Goal: Task Accomplishment & Management: Manage account settings

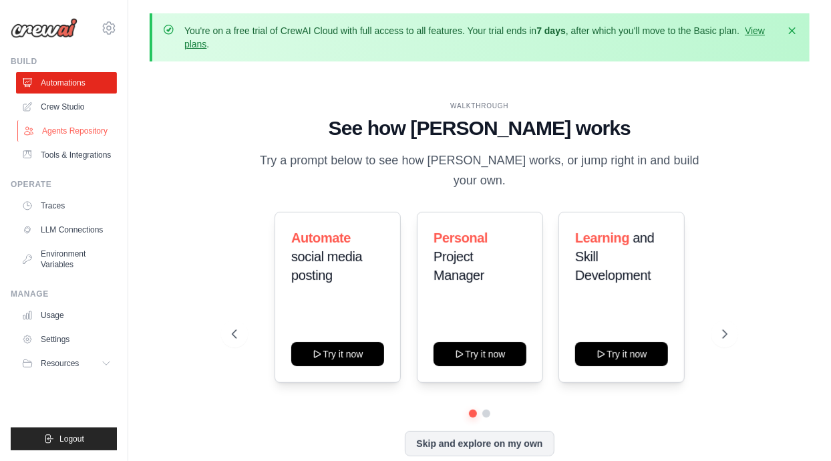
click at [94, 126] on link "Agents Repository" at bounding box center [67, 130] width 101 height 21
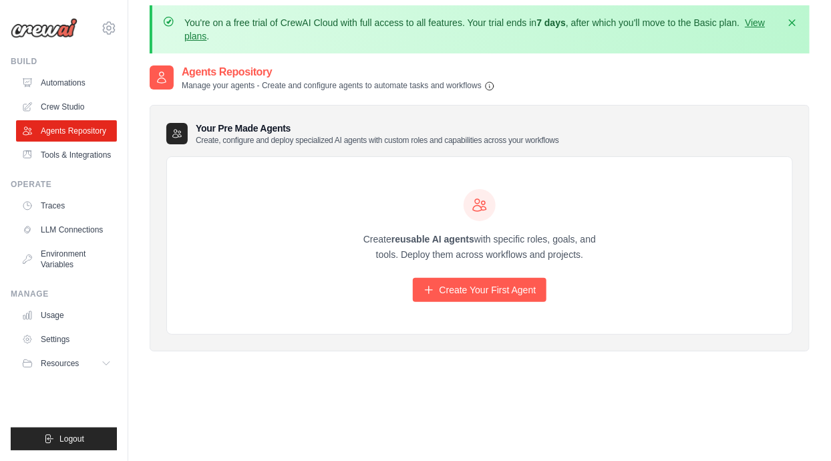
scroll to position [6, 0]
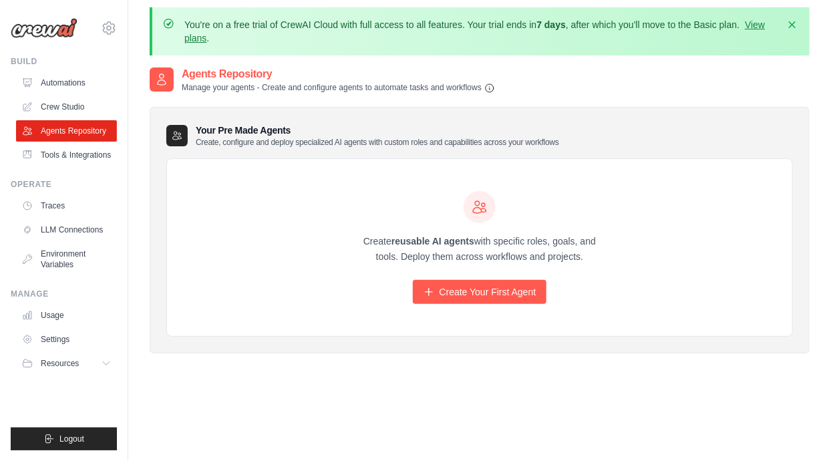
click at [57, 104] on link "Crew Studio" at bounding box center [66, 106] width 101 height 21
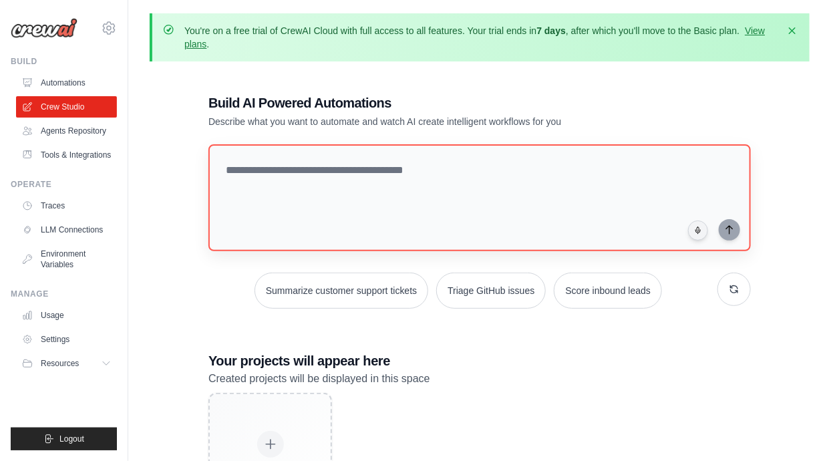
click at [91, 241] on link "LLM Connections" at bounding box center [66, 229] width 101 height 21
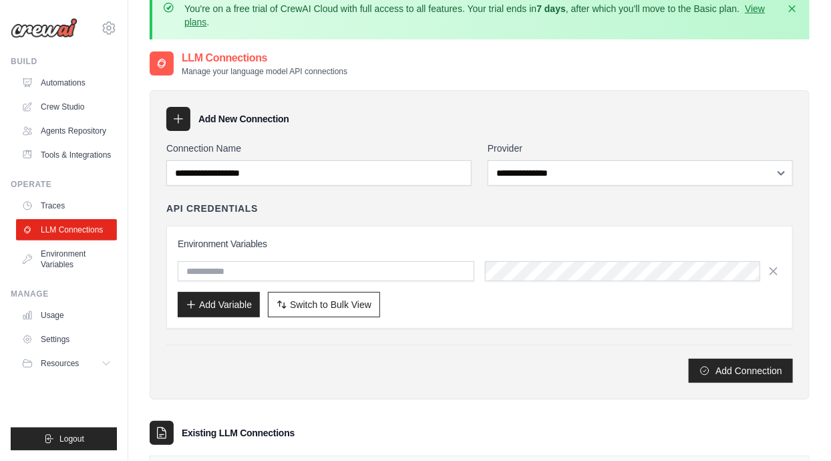
scroll to position [29, 0]
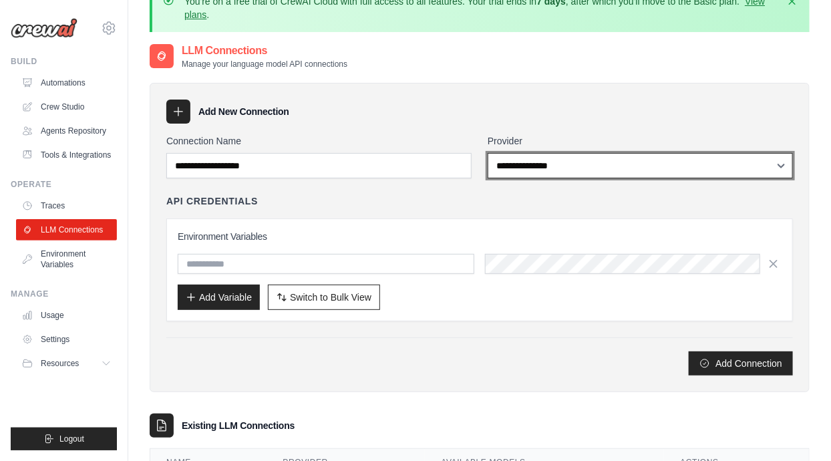
click at [530, 169] on select "**********" at bounding box center [640, 165] width 305 height 25
select select "*********"
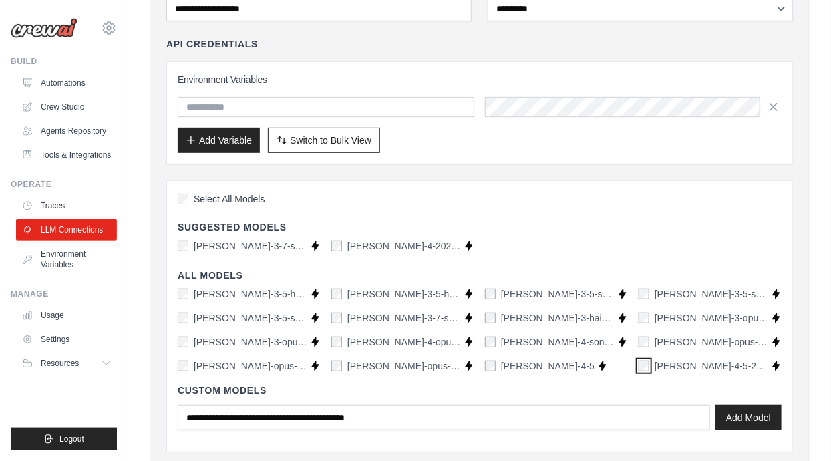
scroll to position [205, 0]
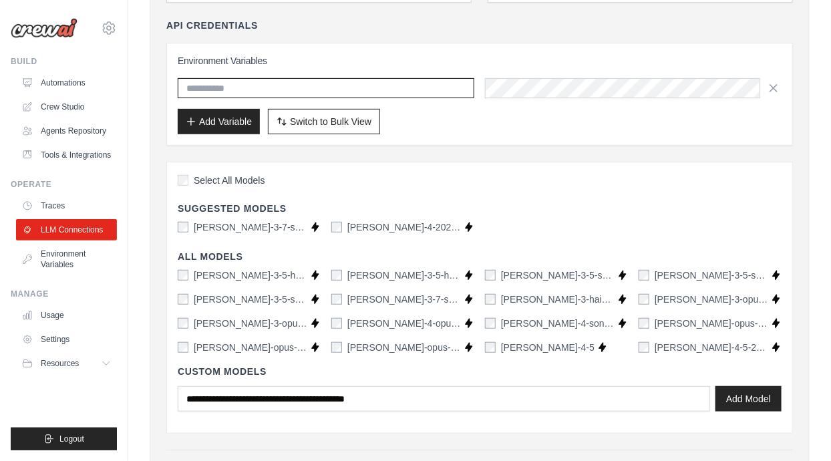
click at [355, 94] on input "text" at bounding box center [326, 88] width 297 height 20
type input "*"
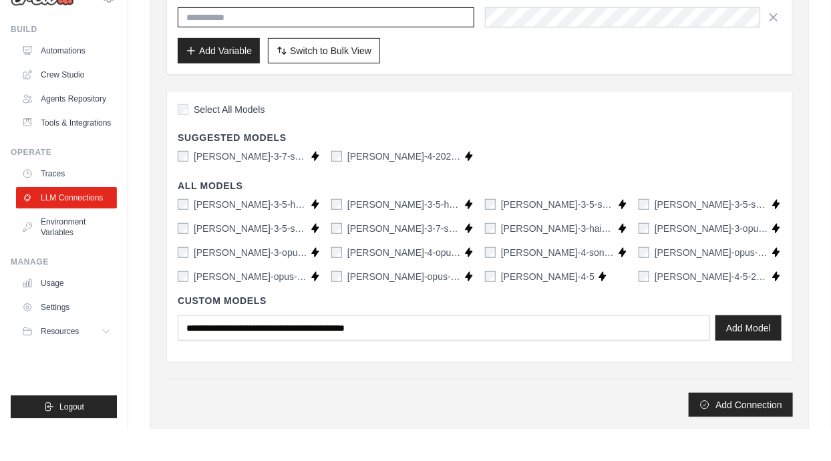
scroll to position [246, 0]
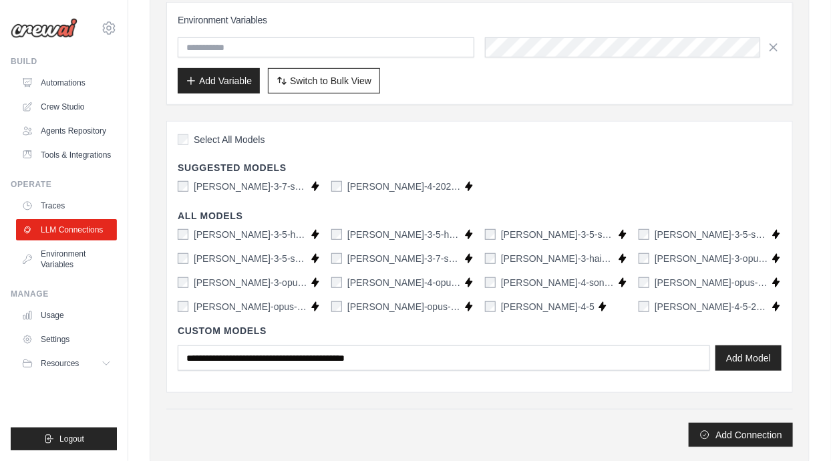
click at [754, 405] on div "**********" at bounding box center [479, 182] width 627 height 529
click at [751, 423] on button "Add Connection" at bounding box center [741, 435] width 104 height 24
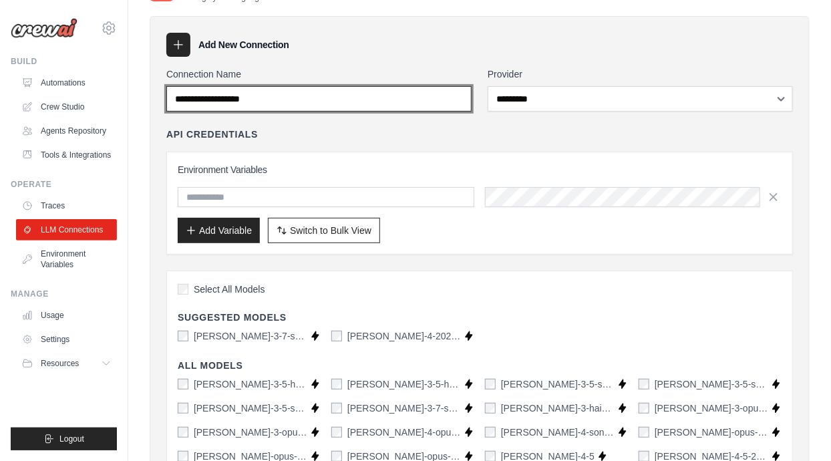
scroll to position [96, 0]
type input "**********"
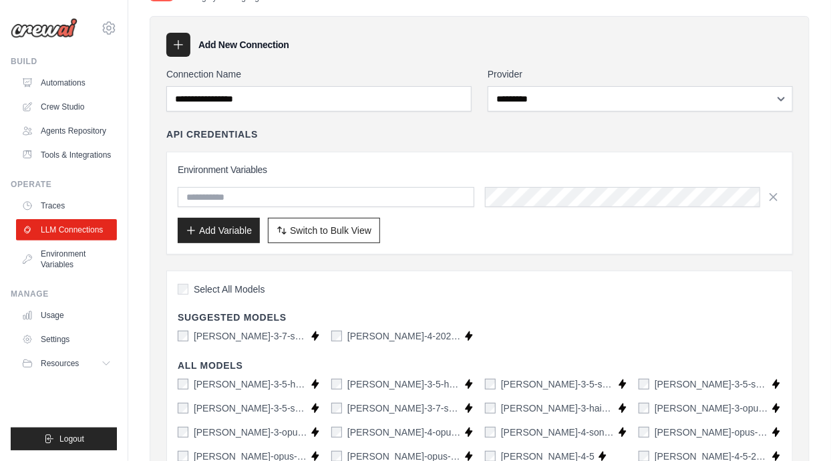
click at [361, 60] on div "**********" at bounding box center [480, 314] width 660 height 597
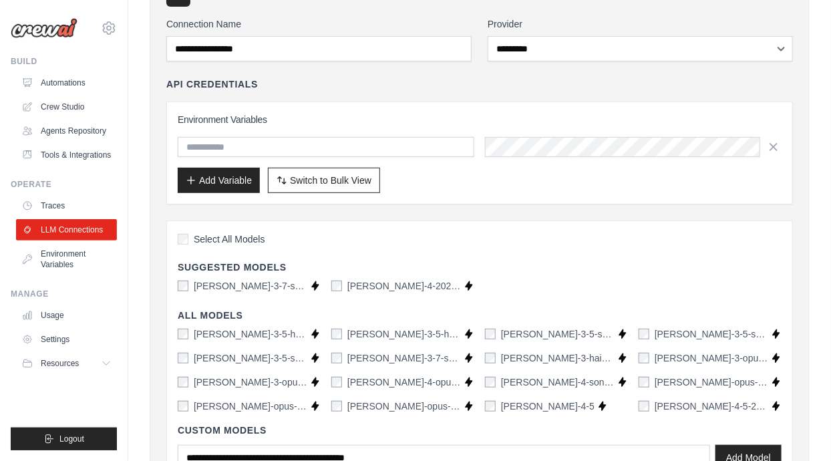
scroll to position [148, 0]
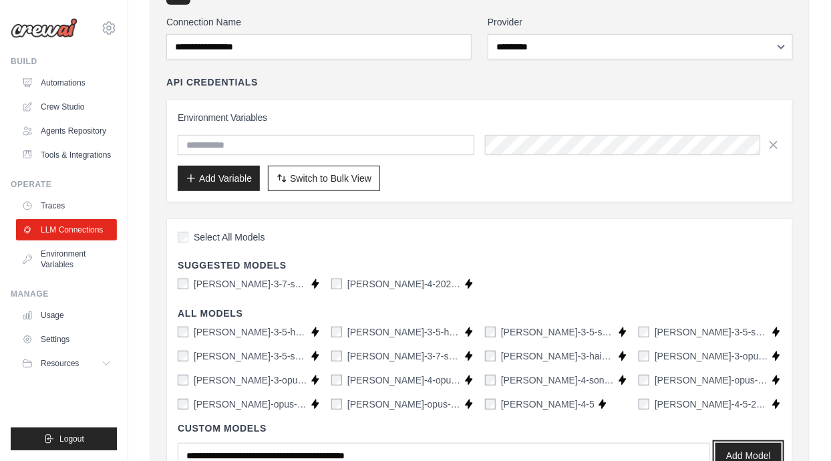
click at [740, 460] on button "Add Model" at bounding box center [749, 455] width 66 height 25
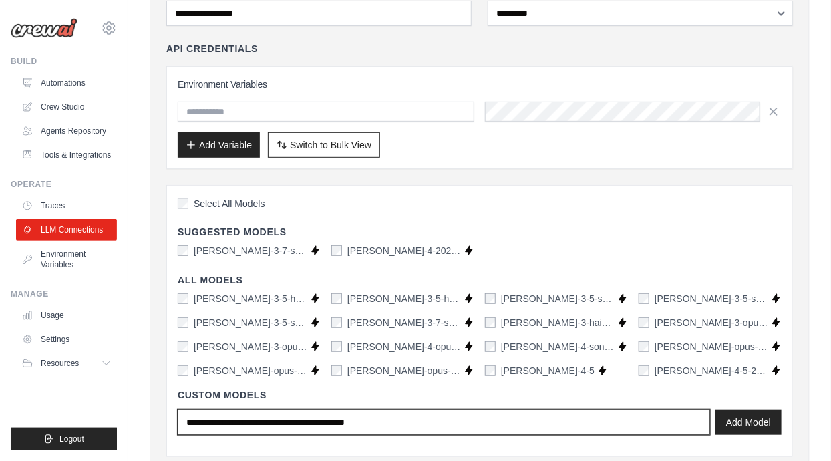
click at [353, 418] on div "Custom Models Add Model" at bounding box center [480, 412] width 604 height 68
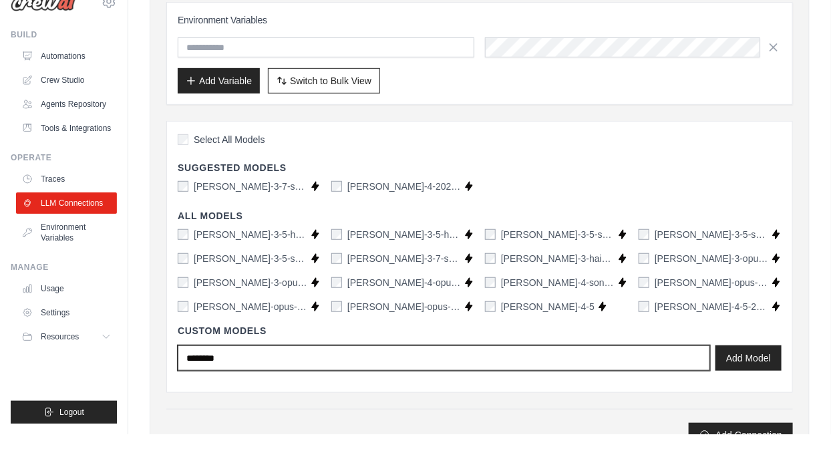
type input "********"
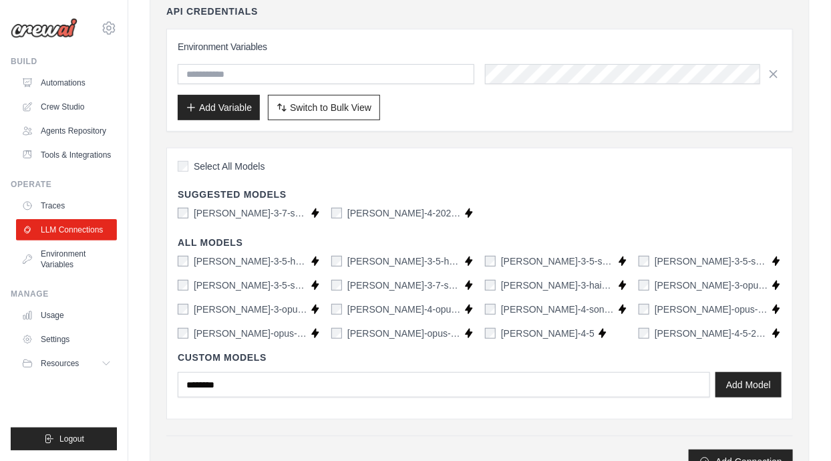
click at [698, 403] on div "**********" at bounding box center [479, 209] width 627 height 529
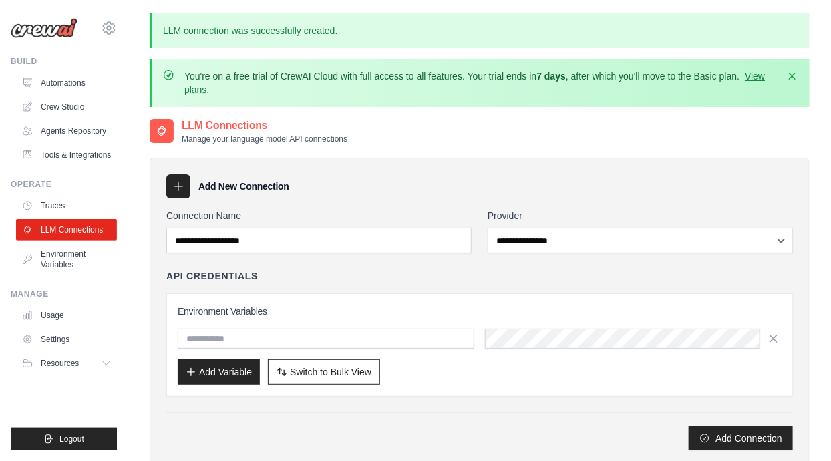
click at [490, 147] on div "**********" at bounding box center [480, 365] width 660 height 442
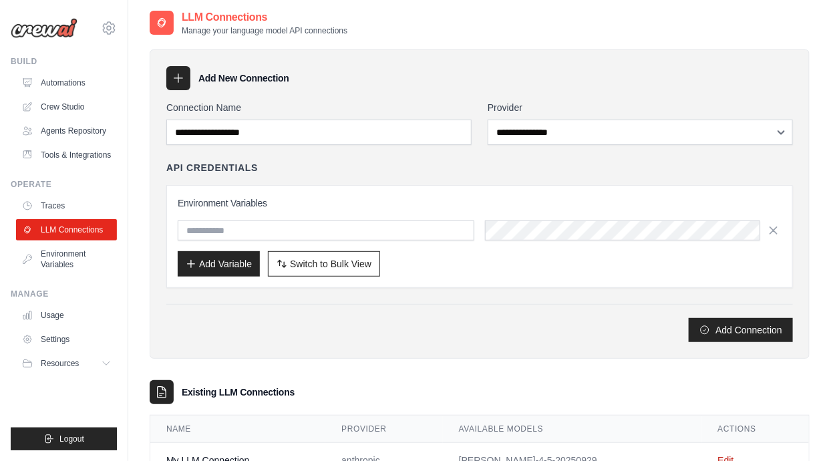
scroll to position [131, 0]
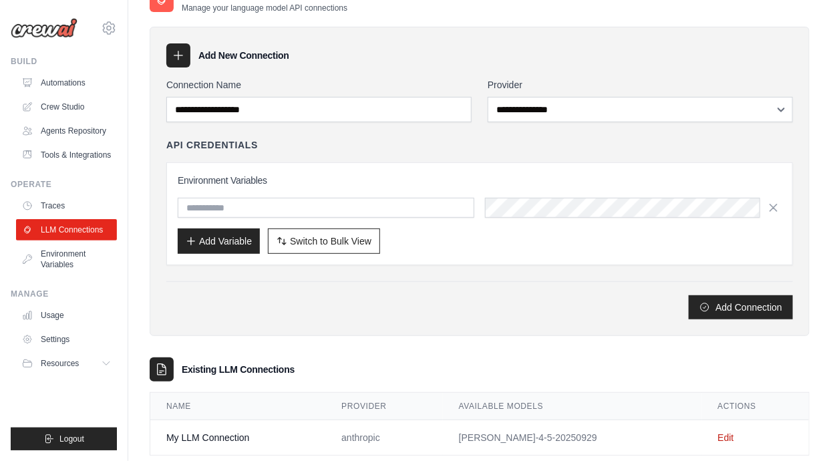
click at [719, 432] on link "Edit" at bounding box center [726, 437] width 16 height 11
click at [725, 438] on link "Edit" at bounding box center [726, 437] width 16 height 11
click at [714, 426] on td "Edit" at bounding box center [756, 437] width 108 height 35
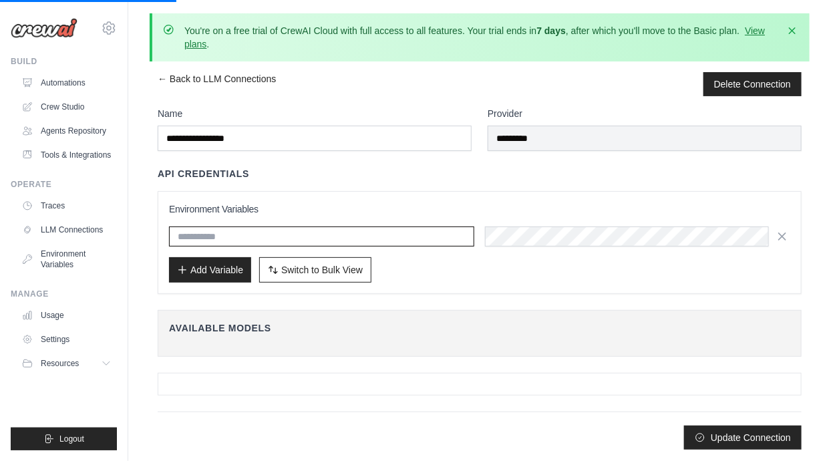
click at [364, 230] on input "text" at bounding box center [321, 237] width 305 height 20
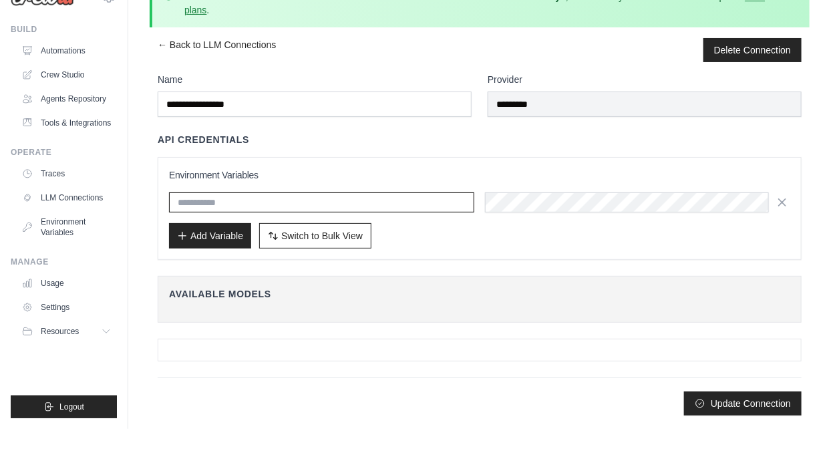
scroll to position [11, 0]
type input "**"
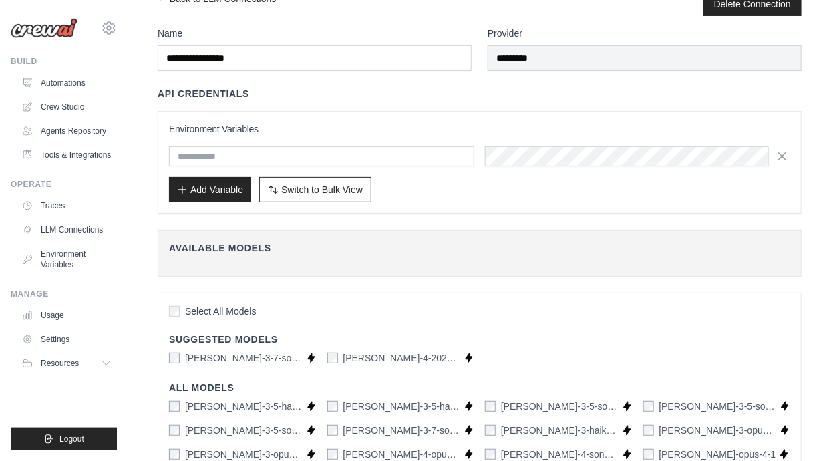
scroll to position [0, 0]
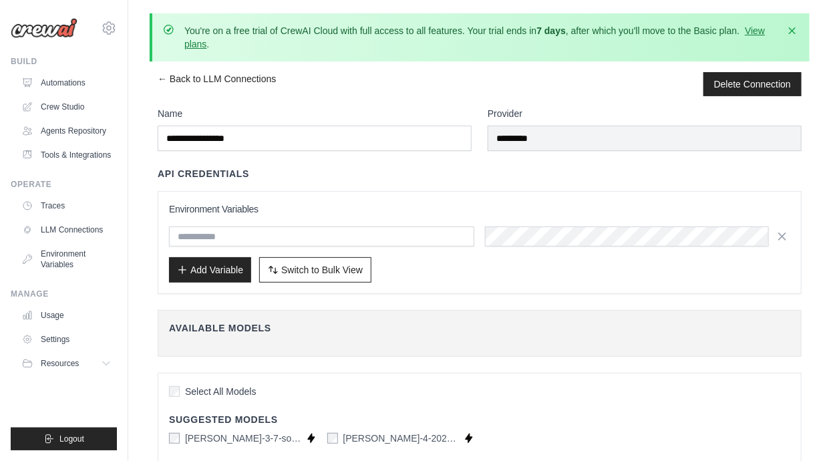
click at [57, 241] on link "LLM Connections" at bounding box center [66, 229] width 101 height 21
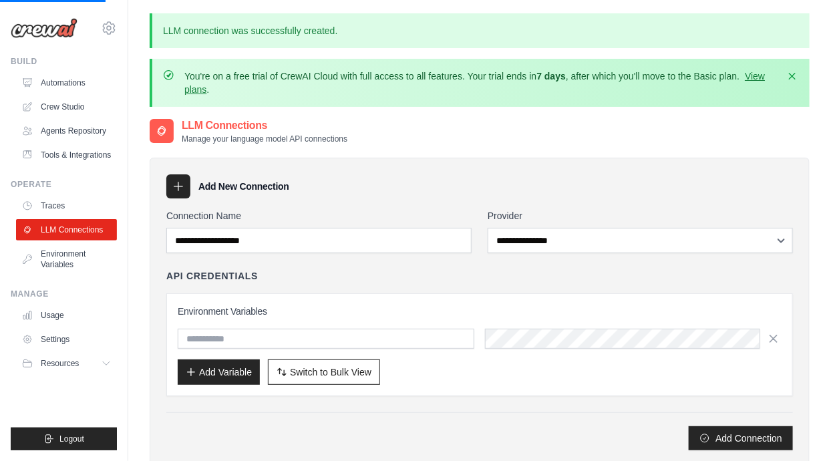
scroll to position [131, 0]
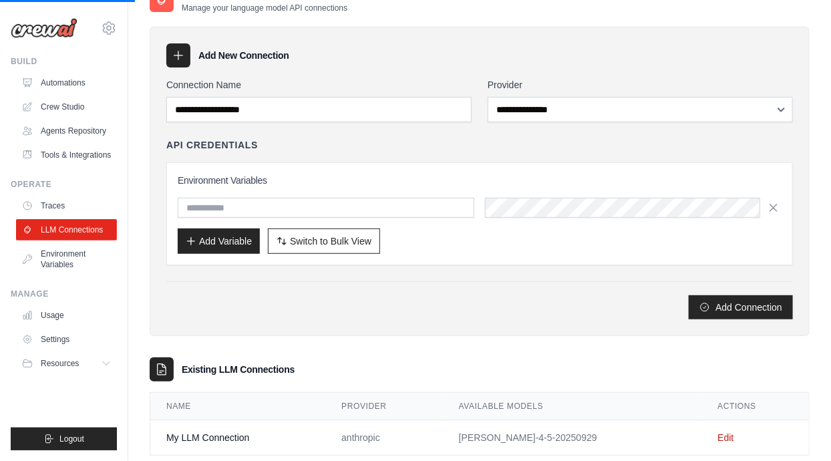
click at [726, 440] on link "Edit" at bounding box center [726, 437] width 16 height 11
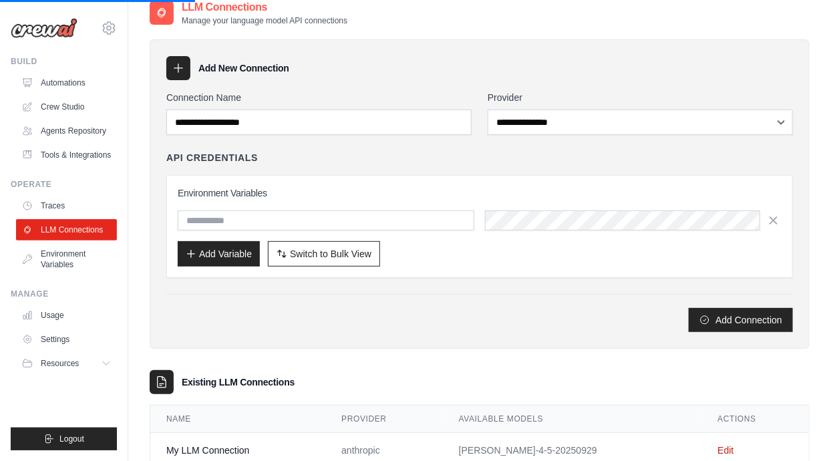
scroll to position [101, 0]
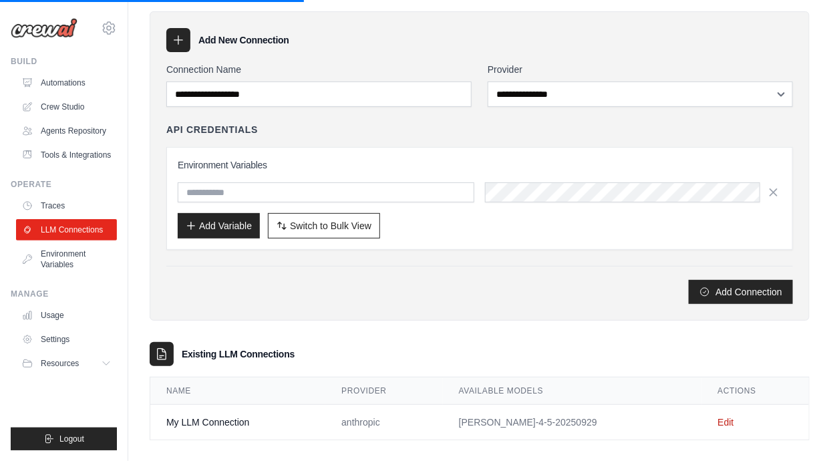
click at [44, 86] on link "Automations" at bounding box center [66, 82] width 101 height 21
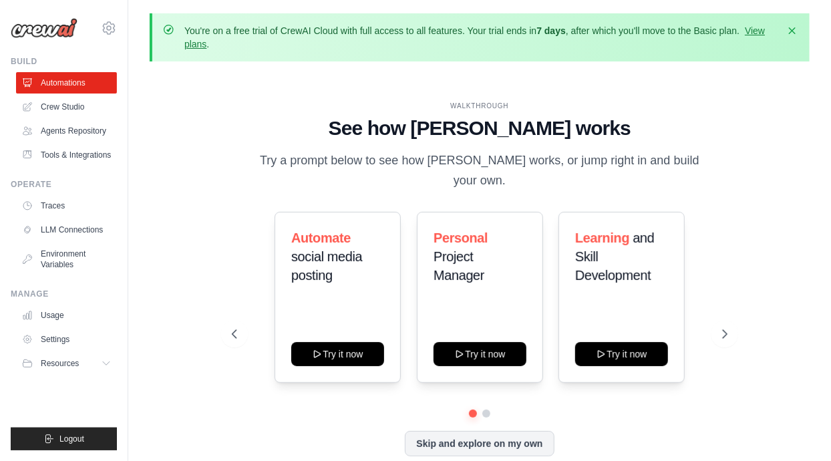
click at [726, 341] on icon at bounding box center [724, 333] width 13 height 13
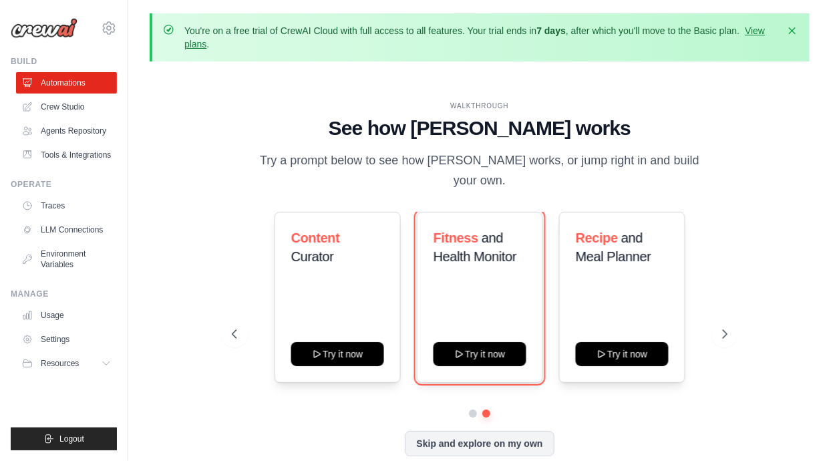
click at [486, 366] on button "Try it now" at bounding box center [480, 354] width 93 height 24
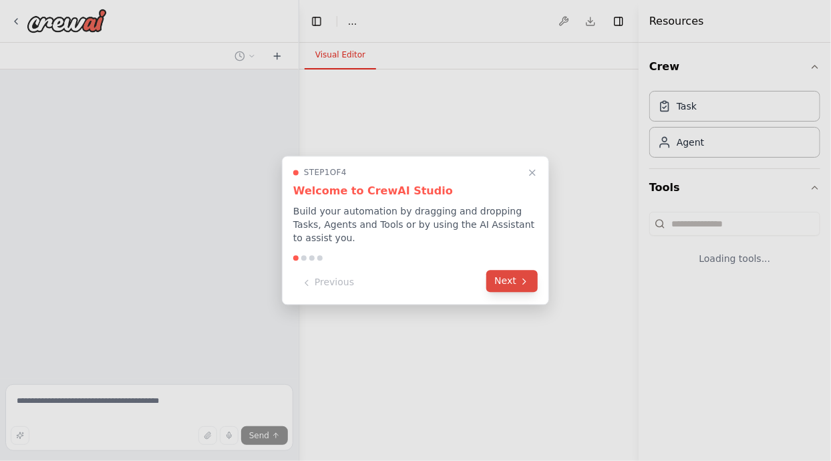
click at [521, 274] on button "Next" at bounding box center [511, 282] width 51 height 22
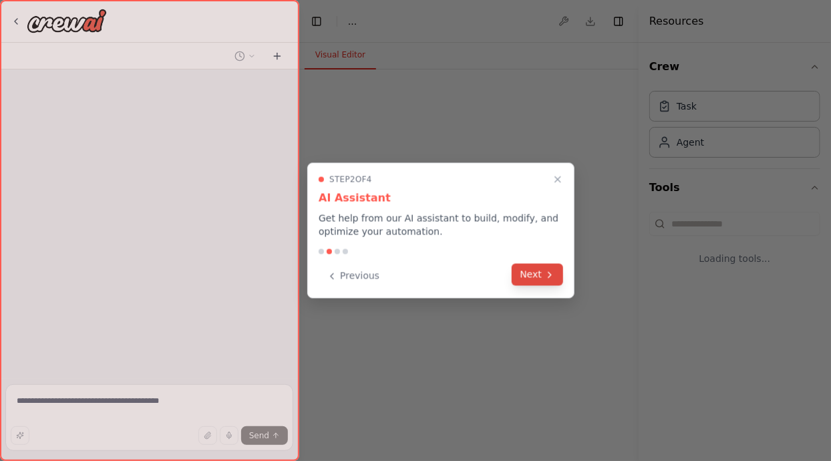
click at [546, 276] on icon at bounding box center [550, 274] width 11 height 11
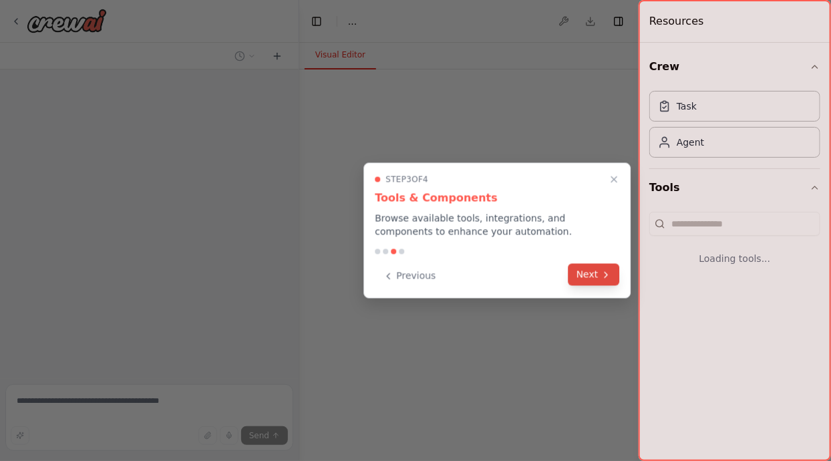
click at [593, 277] on button "Next" at bounding box center [594, 275] width 51 height 22
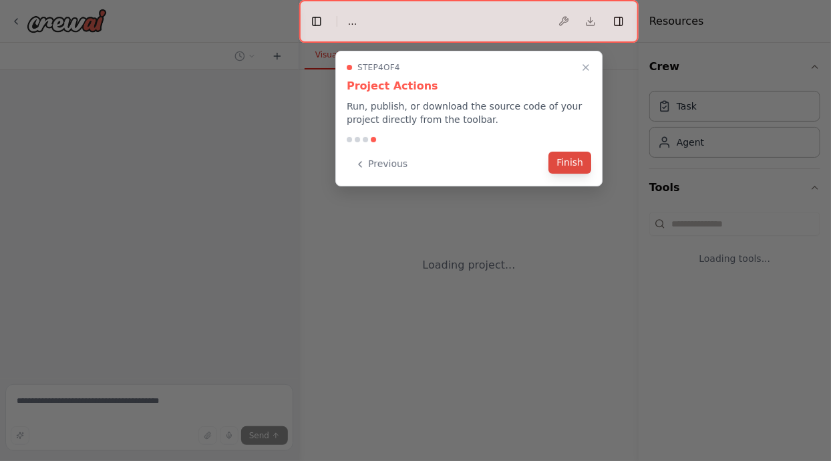
click at [579, 164] on button "Finish" at bounding box center [570, 163] width 43 height 22
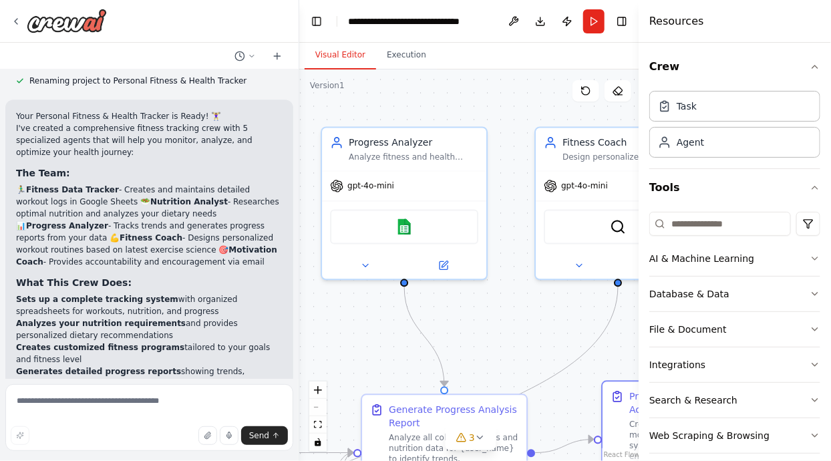
scroll to position [1598, 0]
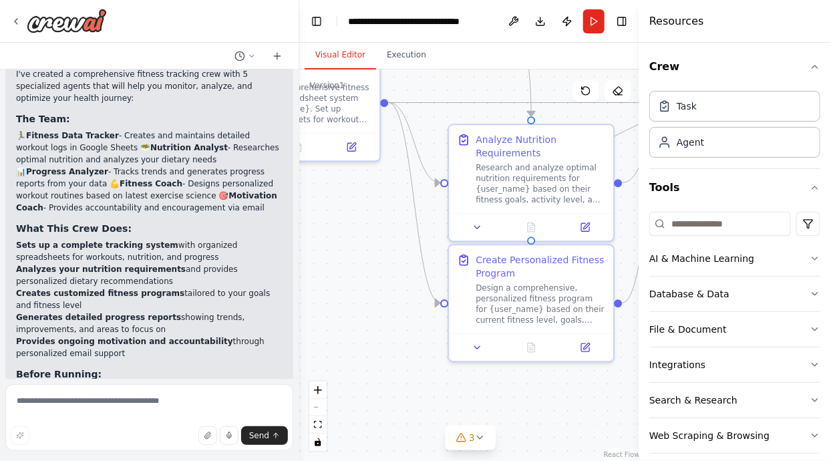
click at [467, 444] on div "3" at bounding box center [465, 437] width 19 height 13
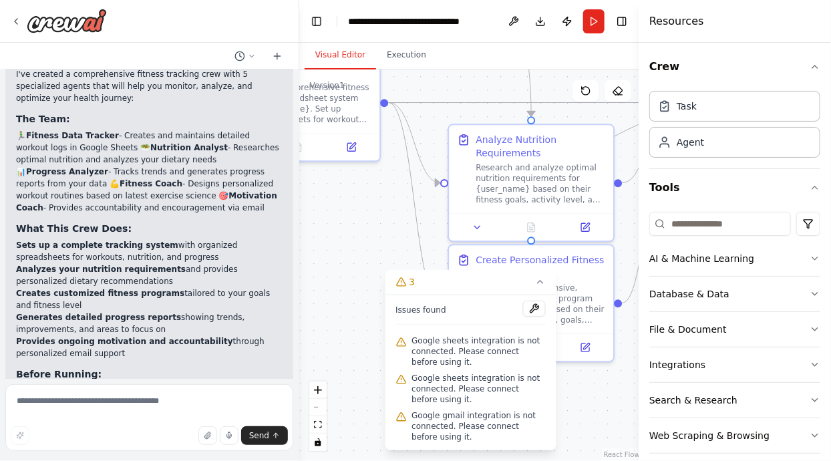
click at [361, 275] on div ".deletable-edge-delete-btn { width: 20px; height: 20px; border: 0px solid #ffff…" at bounding box center [470, 265] width 343 height 392
click at [317, 434] on button "fit view" at bounding box center [317, 424] width 17 height 17
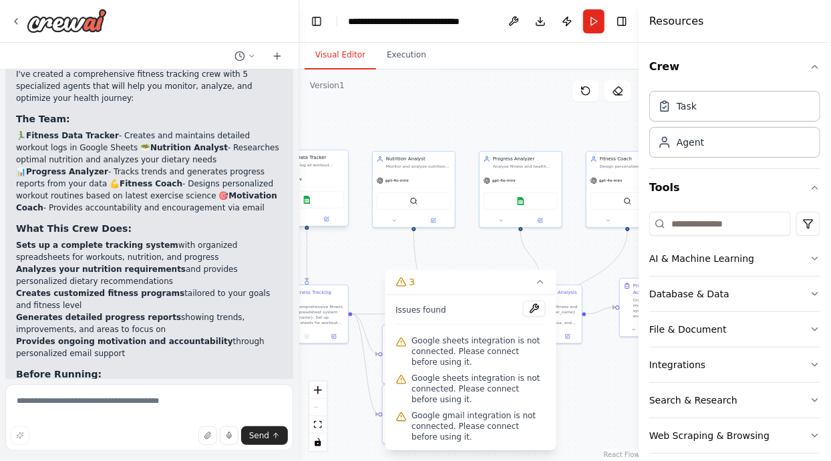
click at [317, 434] on button "fit view" at bounding box center [317, 424] width 17 height 17
click at [317, 428] on icon "fit view" at bounding box center [318, 424] width 8 height 7
click at [347, 460] on div ".deletable-edge-delete-btn { width: 20px; height: 20px; border: 0px solid #ffff…" at bounding box center [470, 265] width 343 height 392
click at [313, 434] on button "fit view" at bounding box center [317, 424] width 17 height 17
click at [350, 452] on div ".deletable-edge-delete-btn { width: 20px; height: 20px; border: 0px solid #ffff…" at bounding box center [470, 265] width 343 height 392
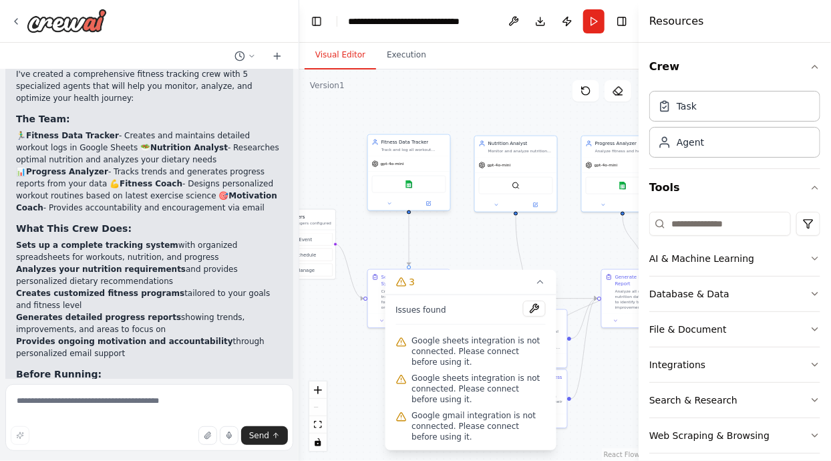
click at [398, 182] on div "Google sheets" at bounding box center [409, 184] width 74 height 17
click at [427, 200] on button at bounding box center [429, 204] width 38 height 8
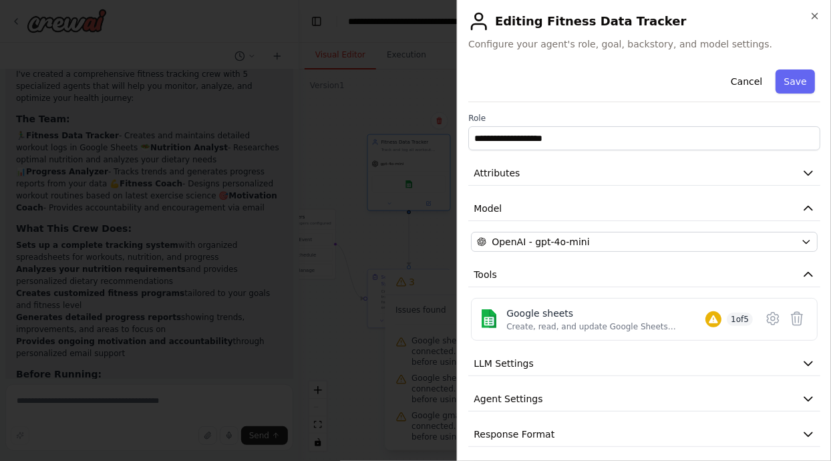
click at [681, 331] on div "Create, read, and update Google Sheets spreadsheets and manage worksheet data." at bounding box center [605, 326] width 199 height 11
click at [578, 316] on div "Google sheets" at bounding box center [605, 313] width 199 height 13
click at [766, 315] on icon at bounding box center [773, 319] width 16 height 16
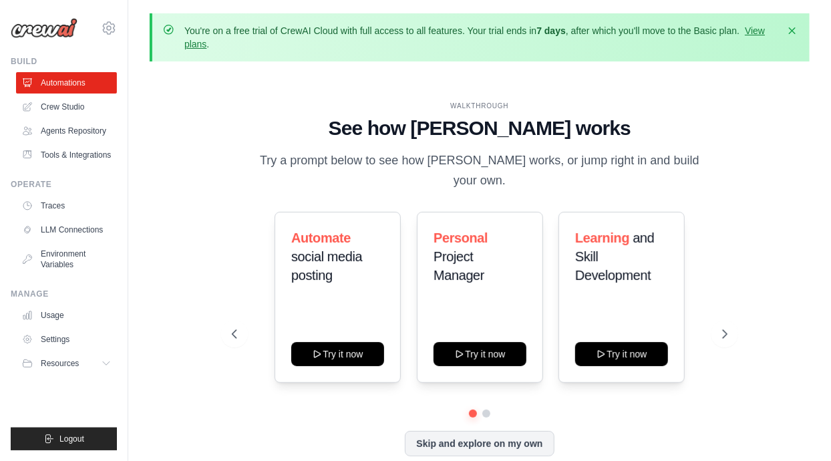
click at [104, 28] on icon at bounding box center [108, 28] width 11 height 12
click at [172, 128] on div "WALKTHROUGH See how CrewAI works Try a prompt below to see how CrewAI works, or…" at bounding box center [480, 289] width 660 height 434
click at [103, 31] on icon at bounding box center [109, 28] width 16 height 16
click at [180, 130] on div "WALKTHROUGH See how CrewAI works Try a prompt below to see how CrewAI works, or…" at bounding box center [480, 289] width 660 height 434
click at [108, 27] on icon at bounding box center [109, 28] width 16 height 16
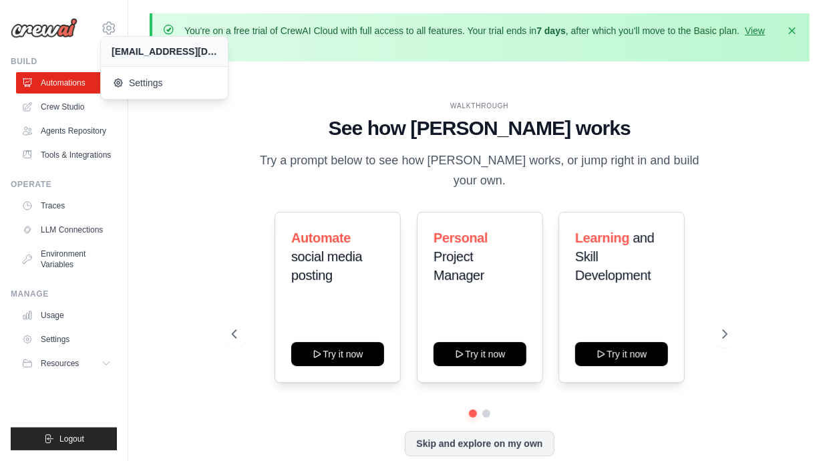
click at [135, 84] on span "Settings" at bounding box center [166, 82] width 106 height 13
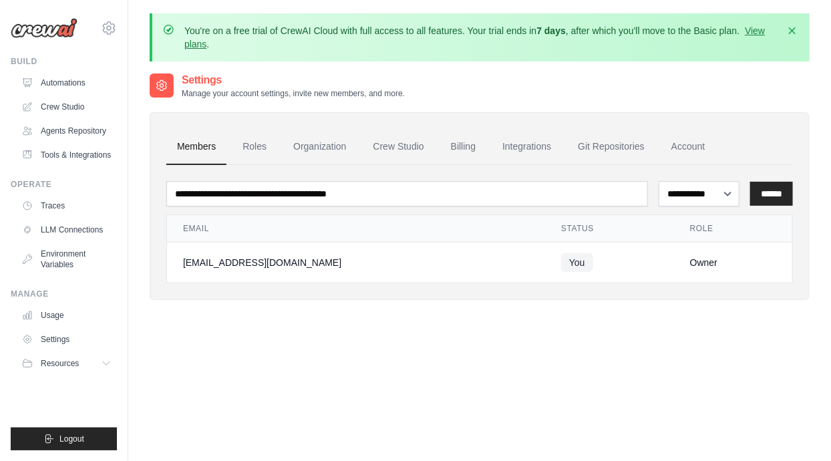
click at [67, 162] on link "Tools & Integrations" at bounding box center [66, 154] width 101 height 21
click at [216, 47] on link "View plans" at bounding box center [474, 37] width 581 height 24
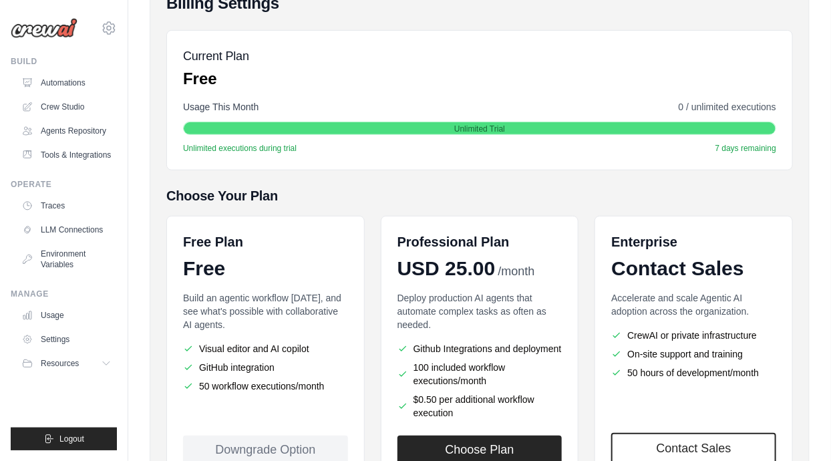
scroll to position [193, 0]
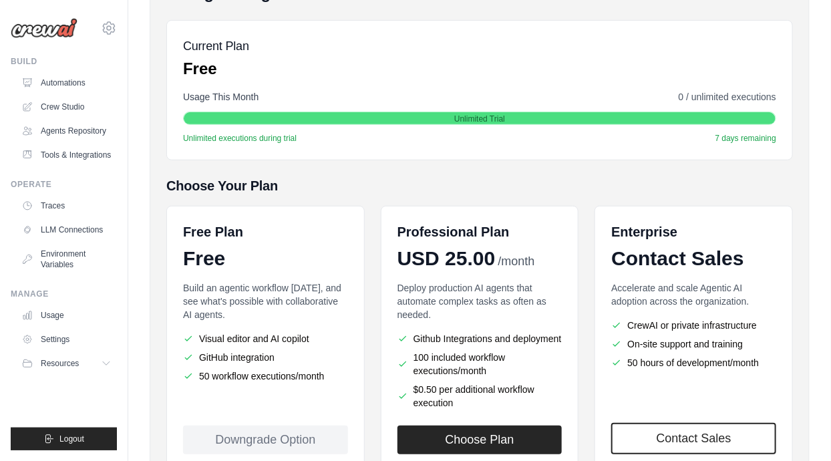
click at [71, 369] on span "Resources" at bounding box center [60, 363] width 38 height 11
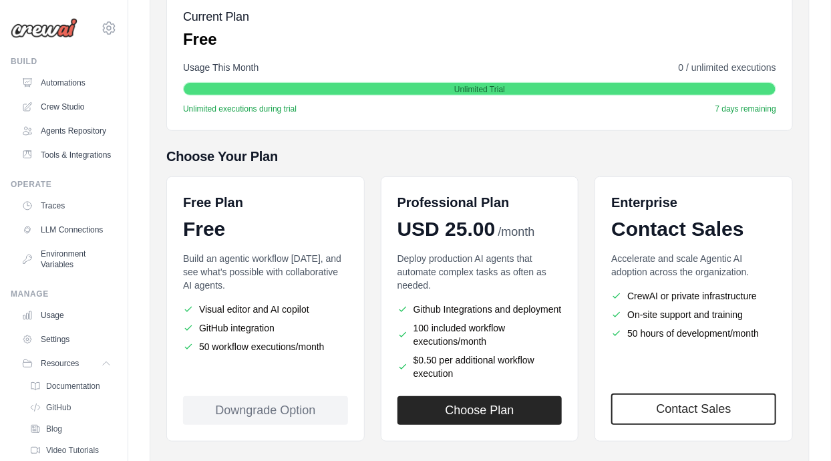
scroll to position [234, 0]
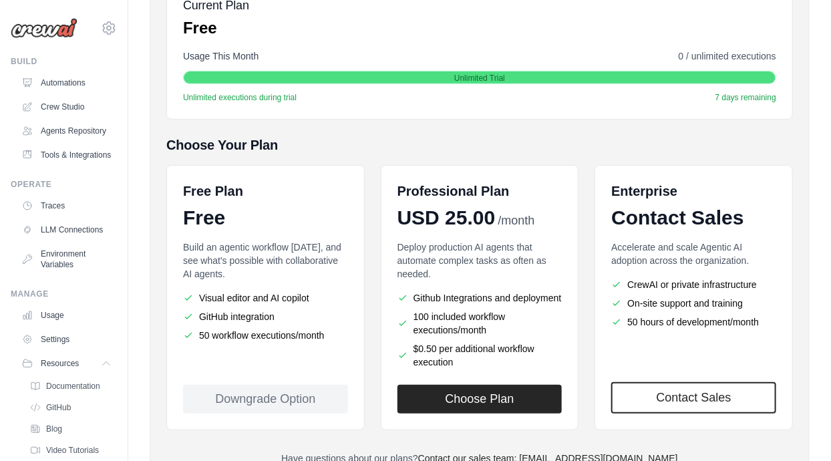
click at [56, 346] on link "Settings" at bounding box center [66, 339] width 101 height 21
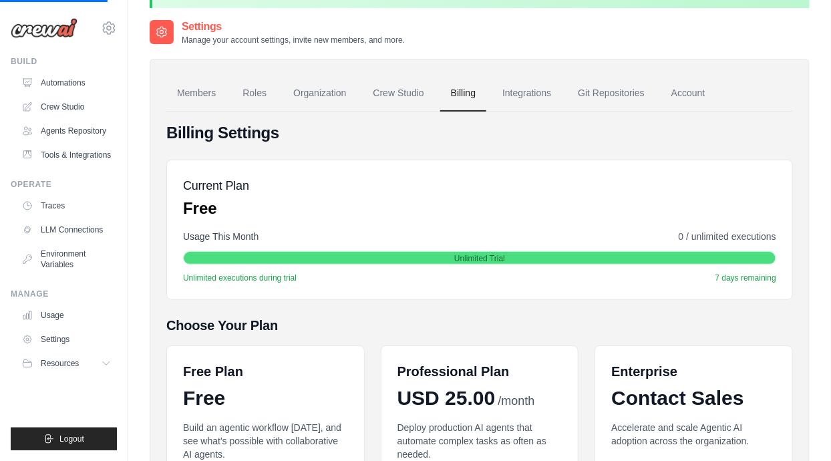
scroll to position [44, 0]
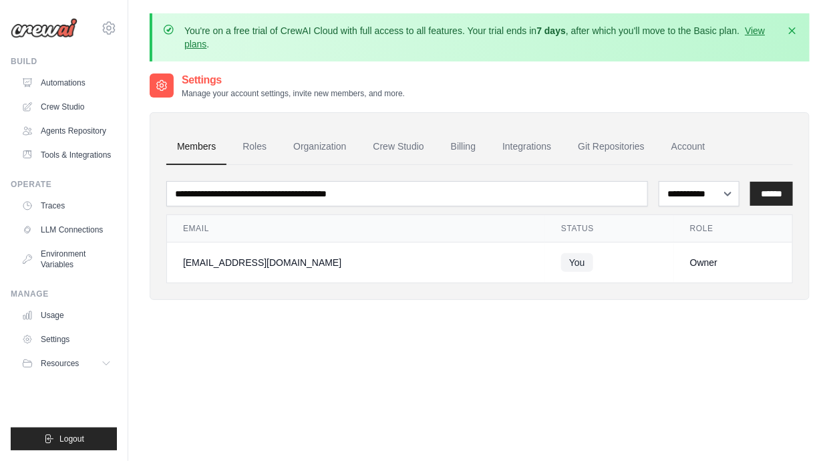
click at [63, 369] on span "Resources" at bounding box center [60, 363] width 38 height 11
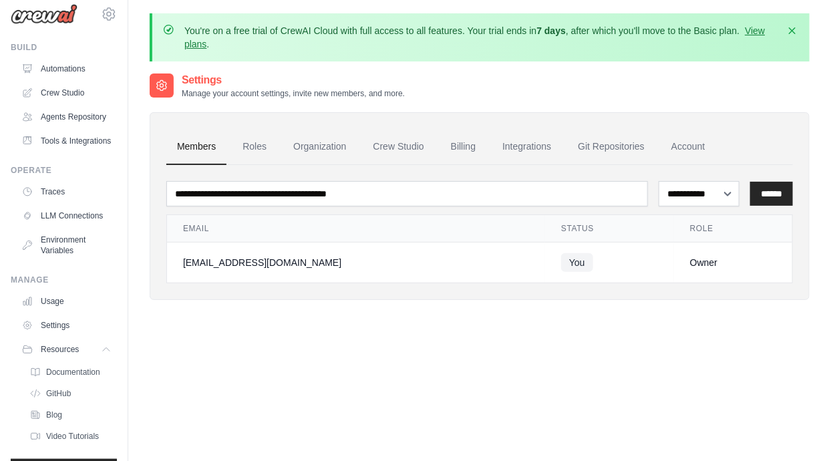
scroll to position [56, 0]
